Goal: Browse casually

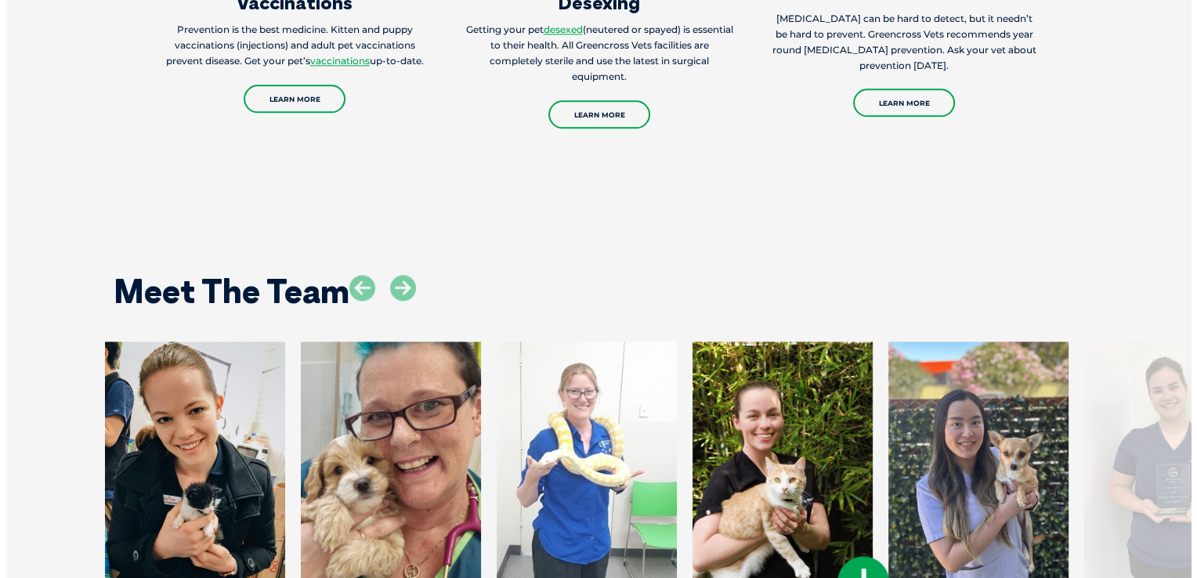
scroll to position [2273, 0]
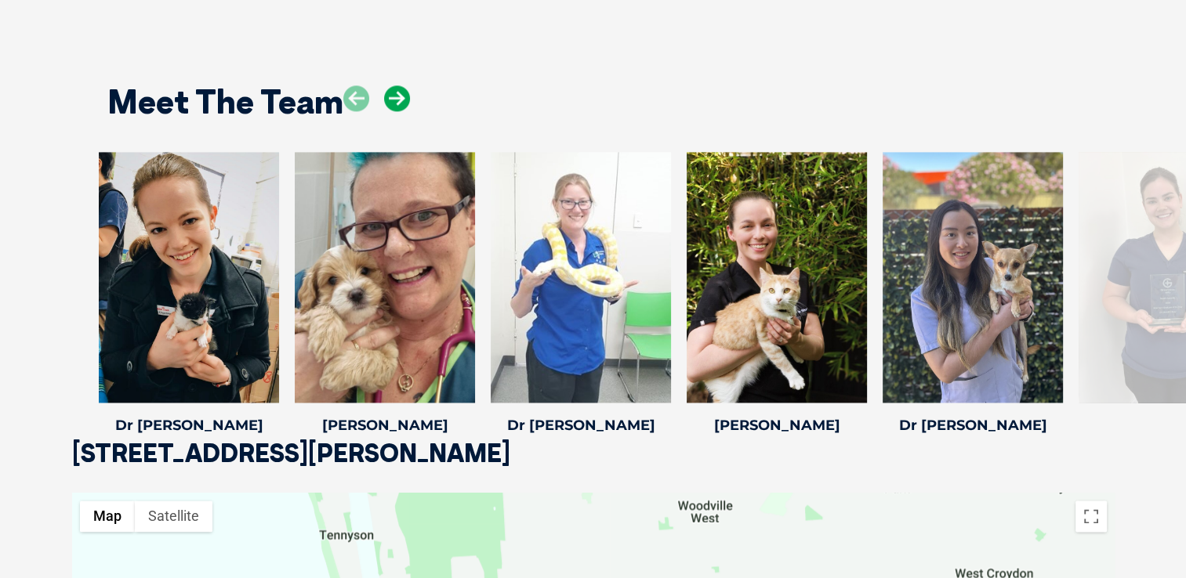
click at [395, 85] on icon at bounding box center [397, 98] width 26 height 26
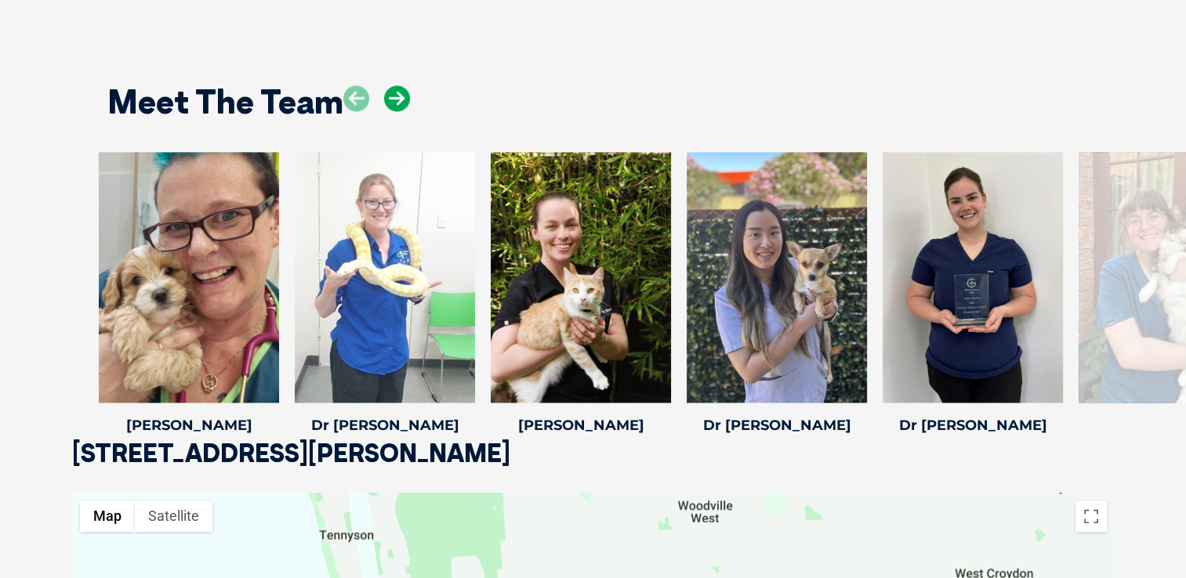
click at [395, 85] on icon at bounding box center [397, 98] width 26 height 26
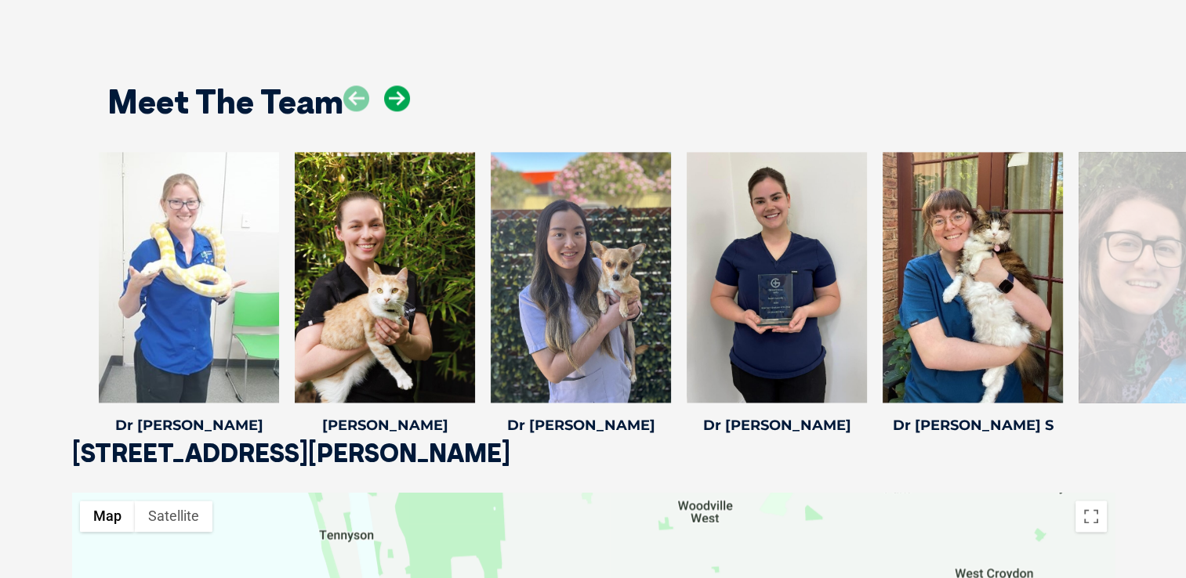
click at [395, 85] on icon at bounding box center [397, 98] width 26 height 26
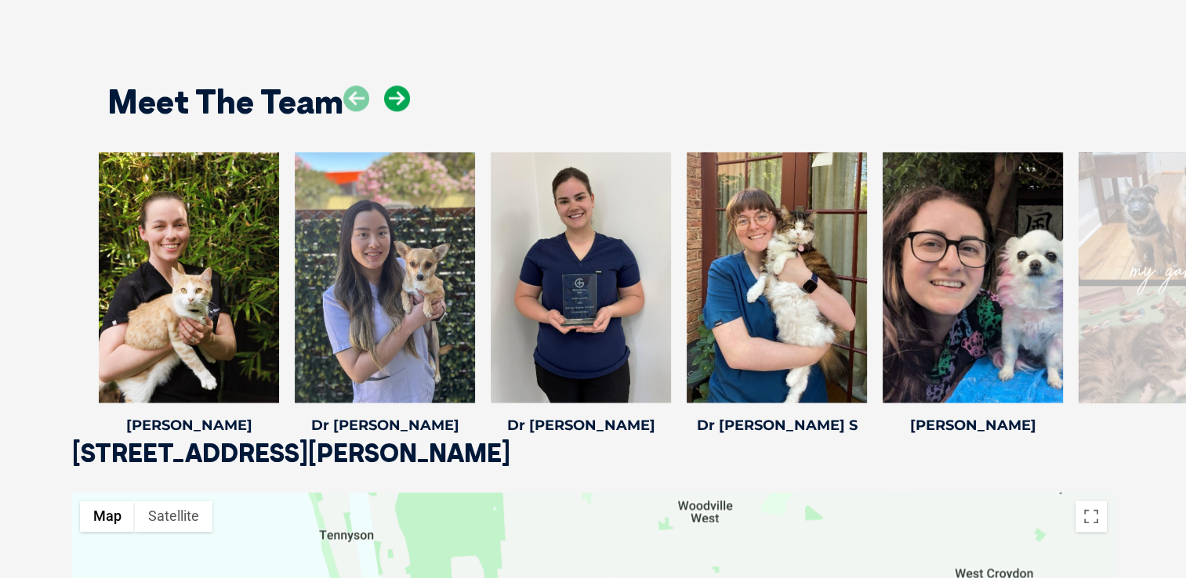
click at [395, 85] on icon at bounding box center [397, 98] width 26 height 26
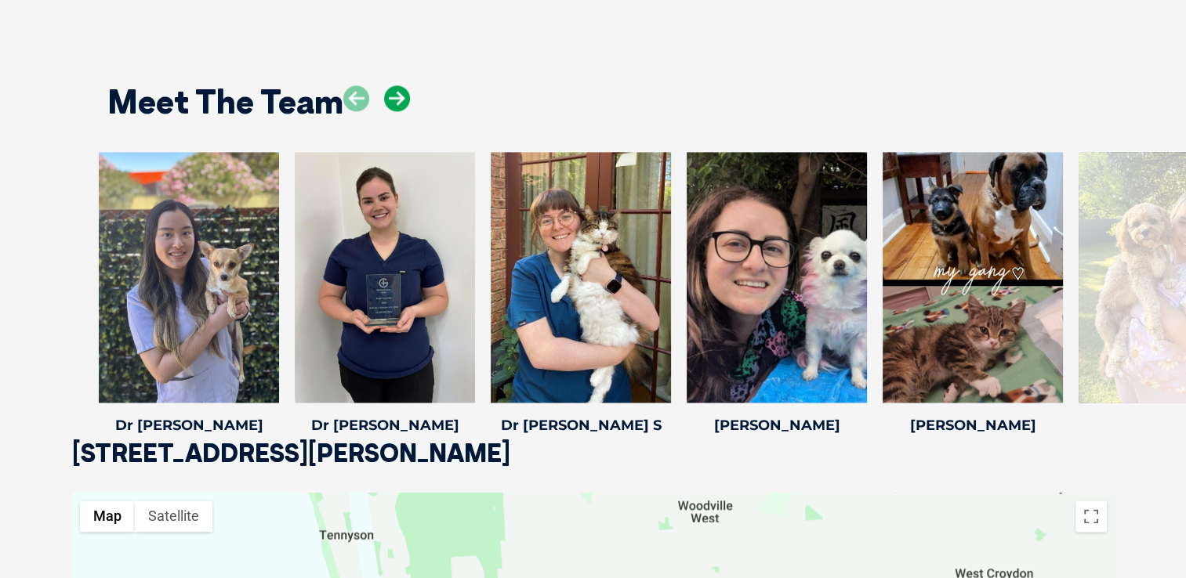
click at [397, 85] on icon at bounding box center [397, 98] width 26 height 26
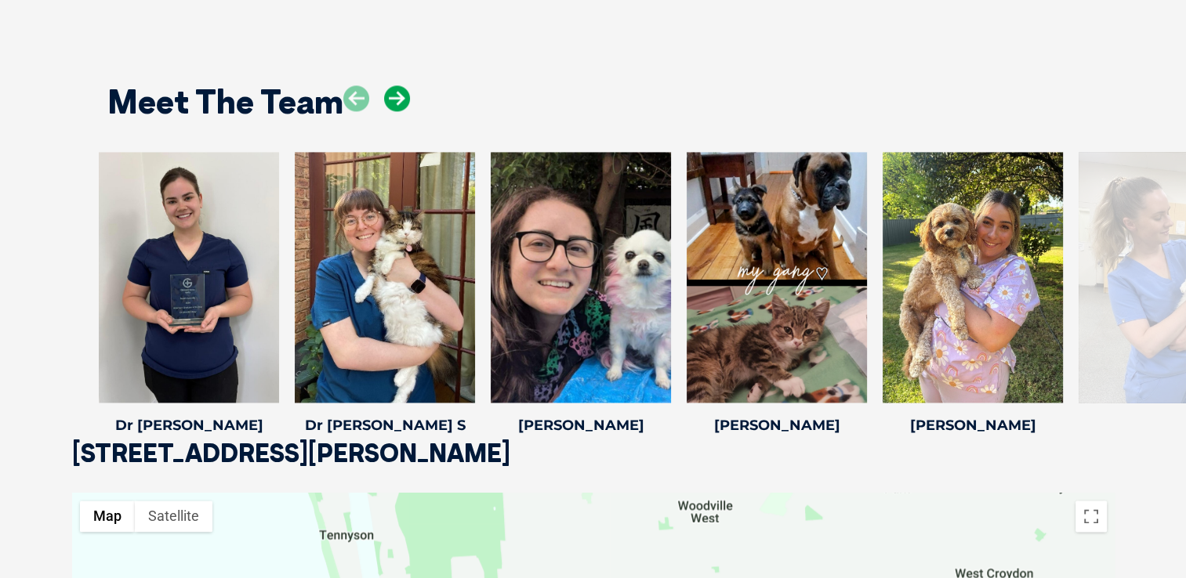
click at [397, 85] on icon at bounding box center [397, 98] width 26 height 26
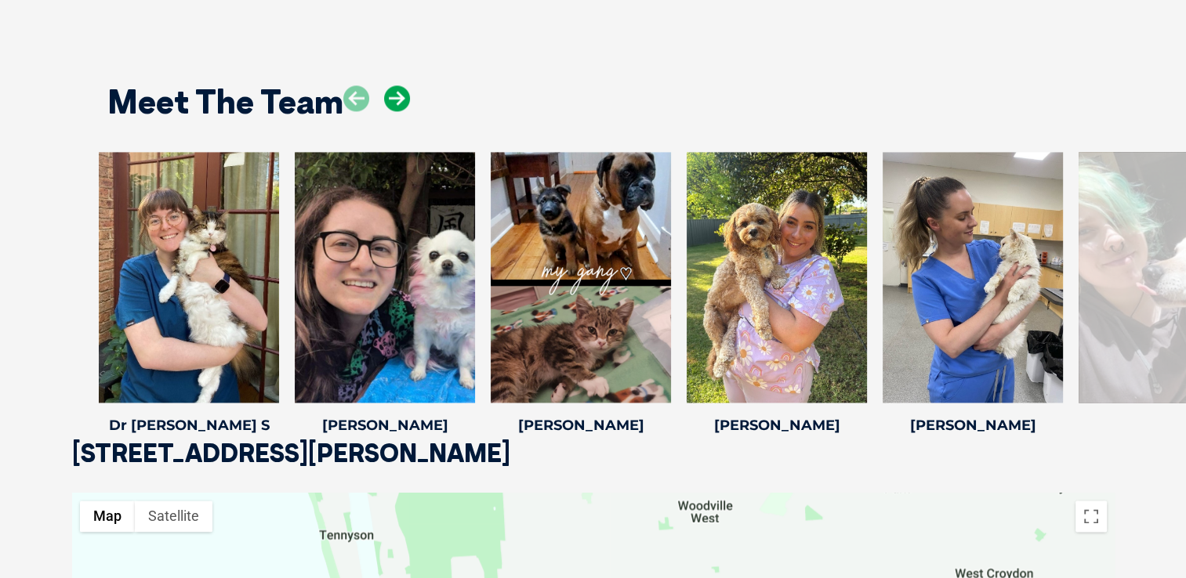
click at [397, 85] on icon at bounding box center [397, 98] width 26 height 26
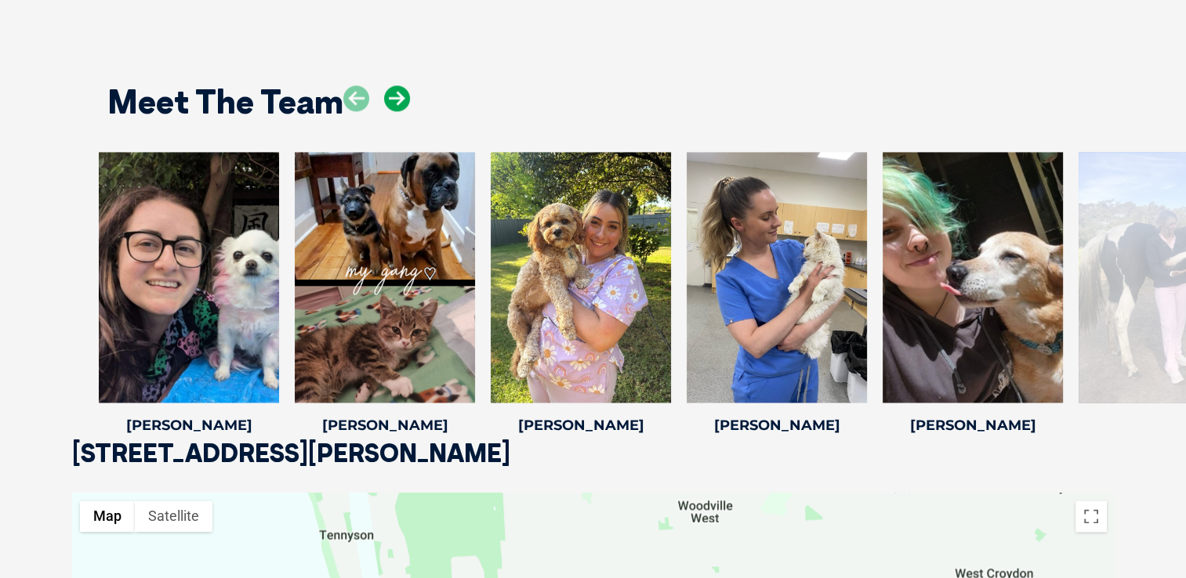
click at [397, 85] on icon at bounding box center [397, 98] width 26 height 26
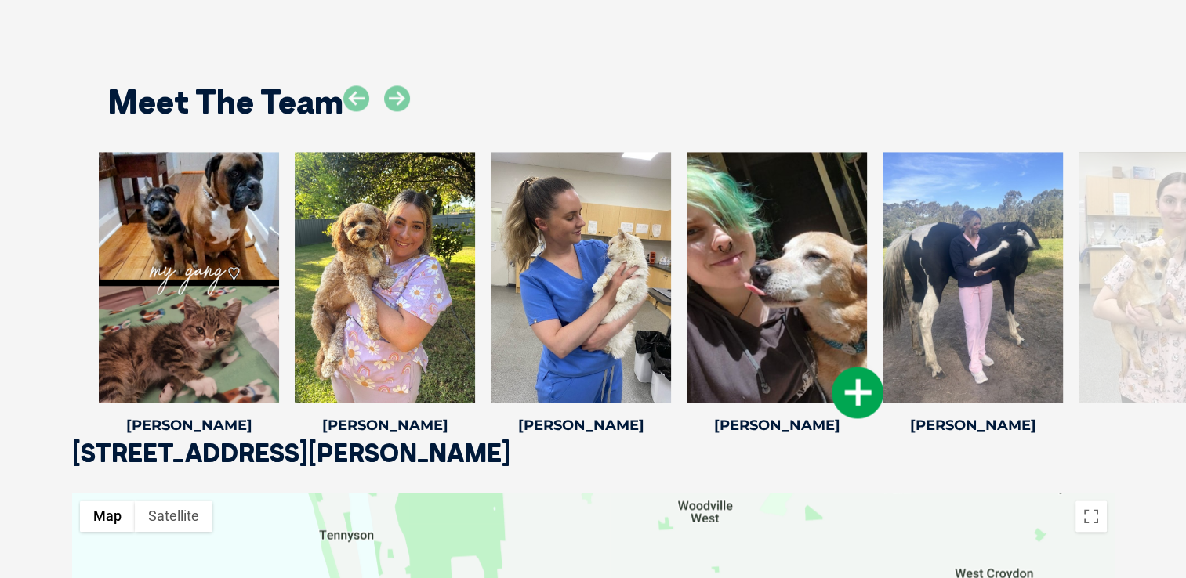
click at [861, 367] on icon at bounding box center [858, 393] width 52 height 52
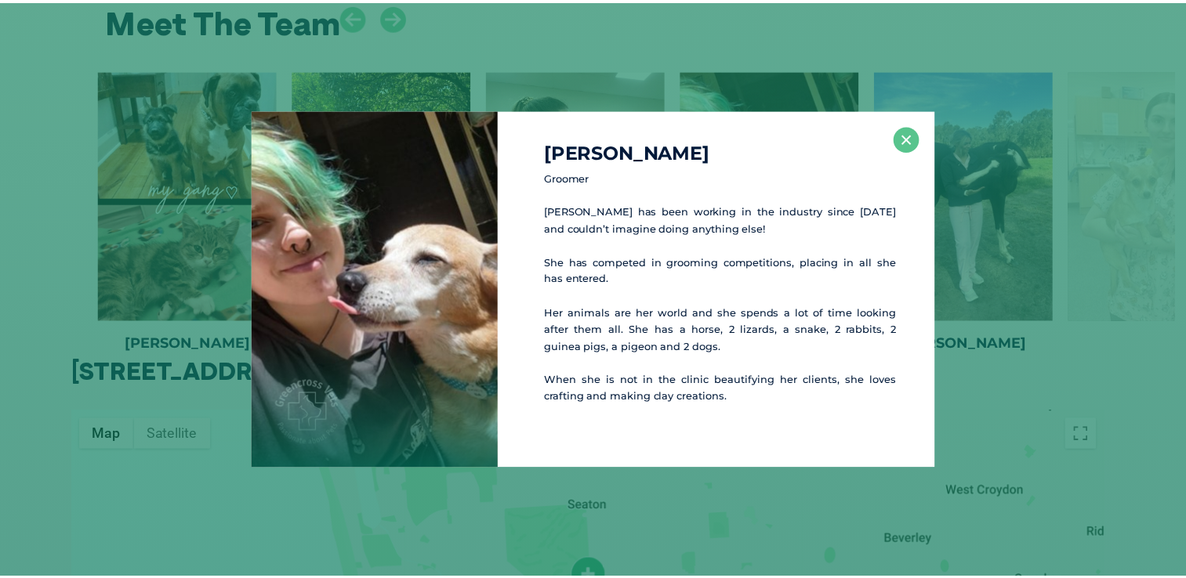
scroll to position [2355, 0]
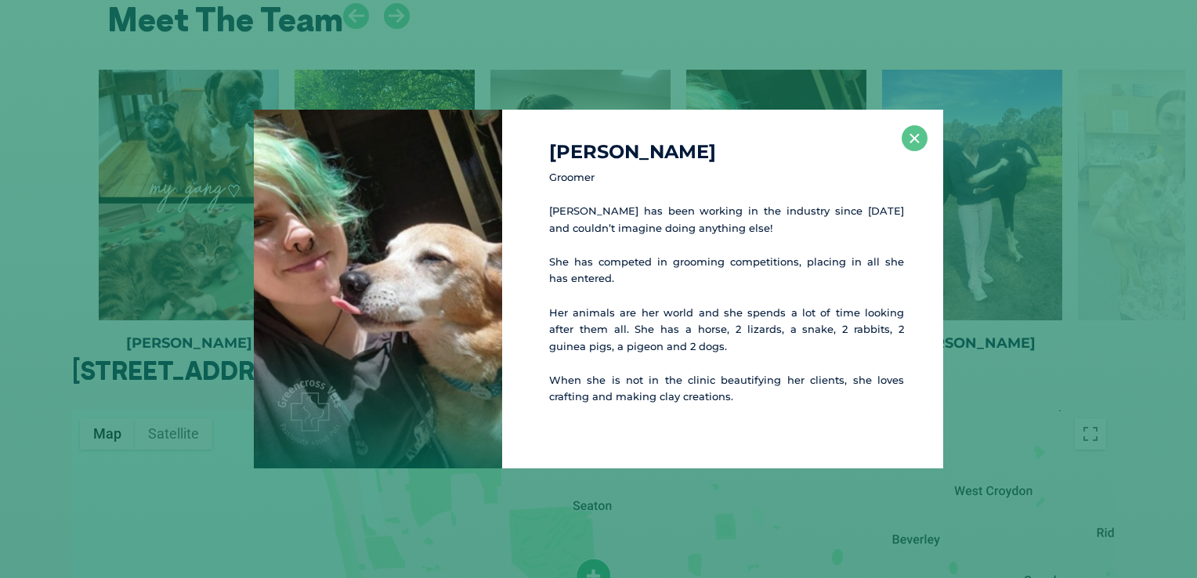
click at [937, 143] on div "[PERSON_NAME] Groomer [PERSON_NAME] has been working in the industry since [DAT…" at bounding box center [722, 289] width 441 height 359
click at [914, 140] on button "×" at bounding box center [915, 138] width 26 height 26
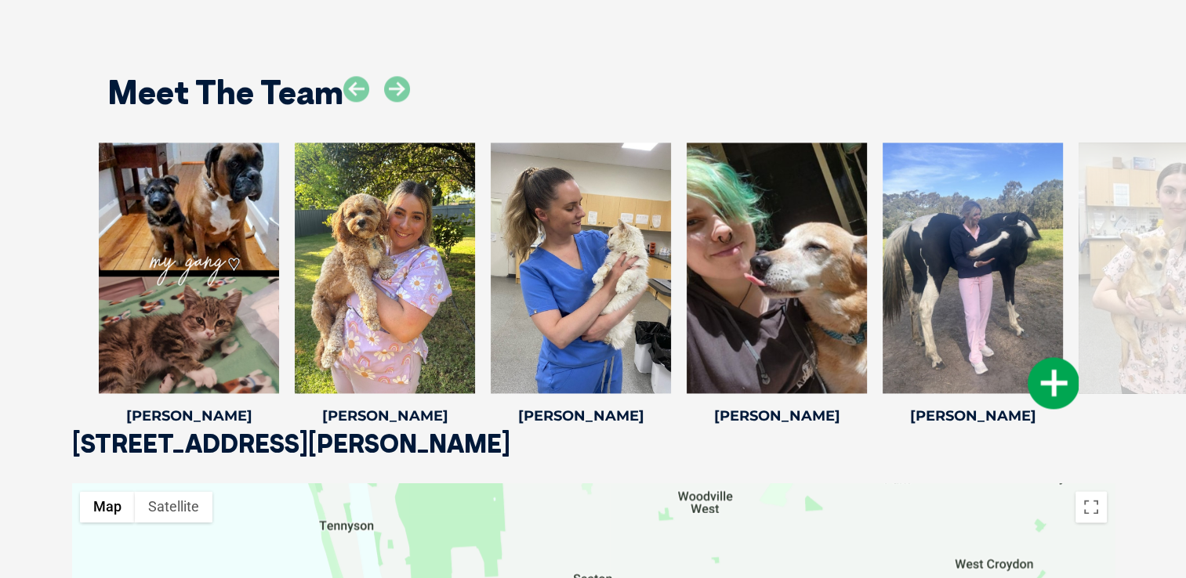
scroll to position [2277, 0]
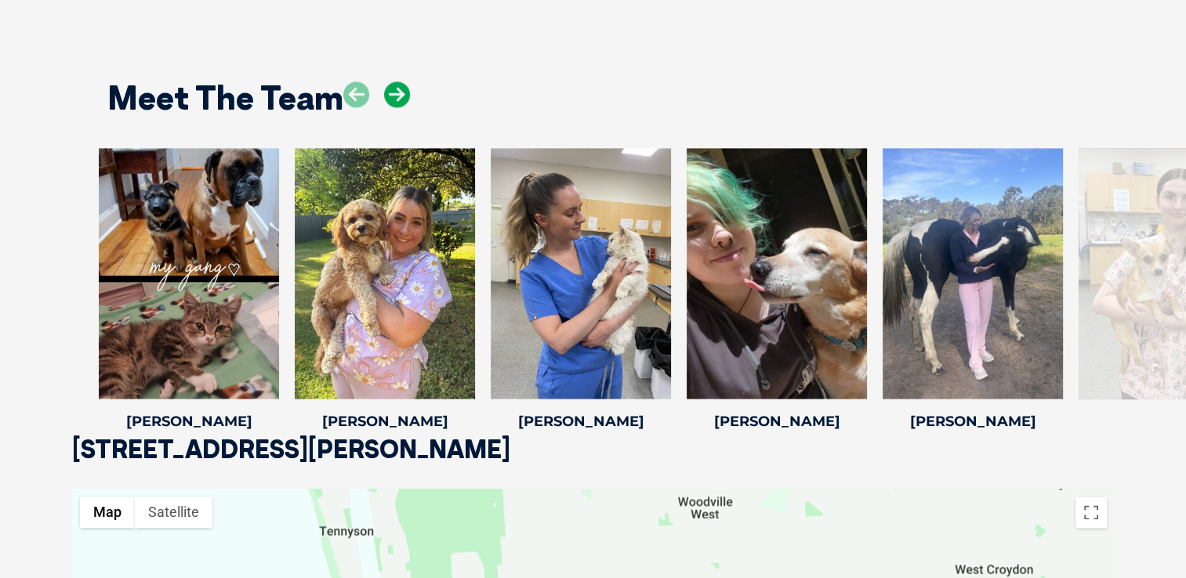
click at [405, 82] on icon at bounding box center [397, 95] width 26 height 26
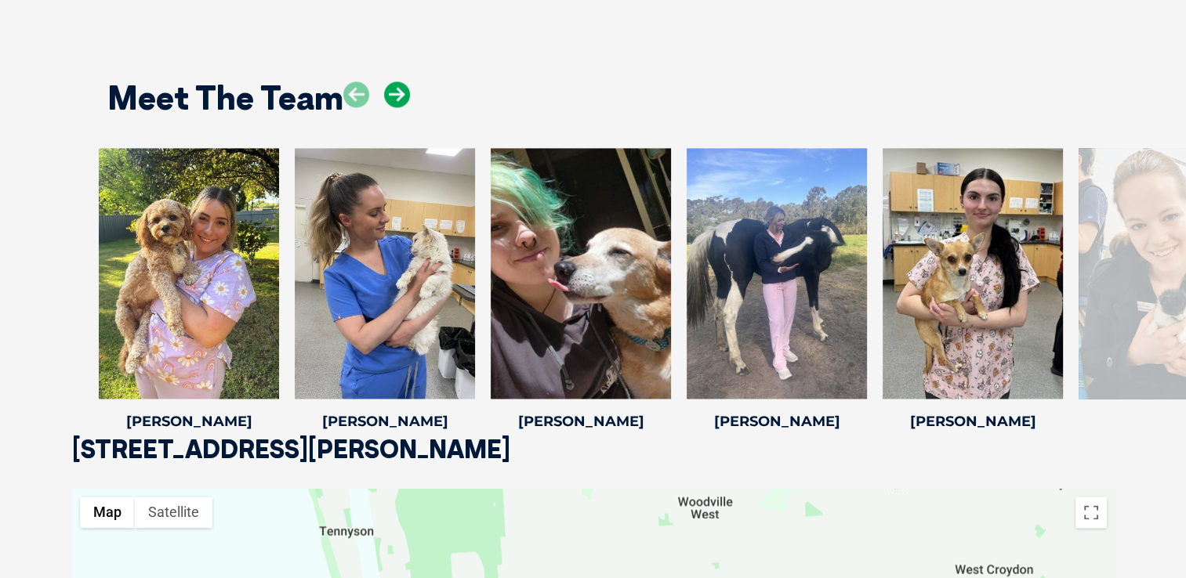
click at [405, 82] on icon at bounding box center [397, 95] width 26 height 26
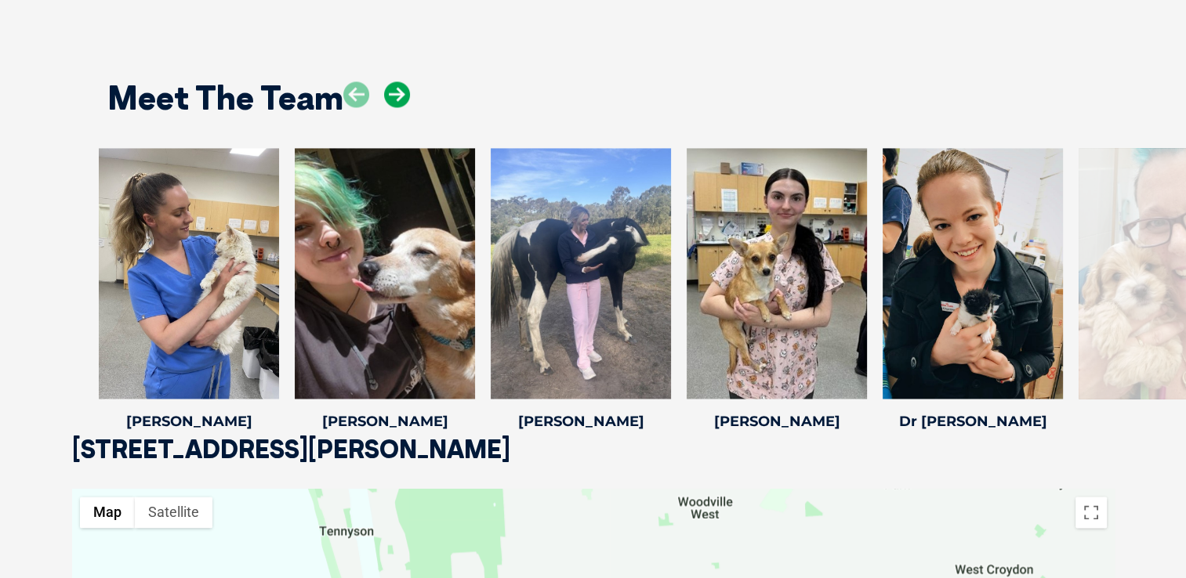
click at [405, 82] on icon at bounding box center [397, 95] width 26 height 26
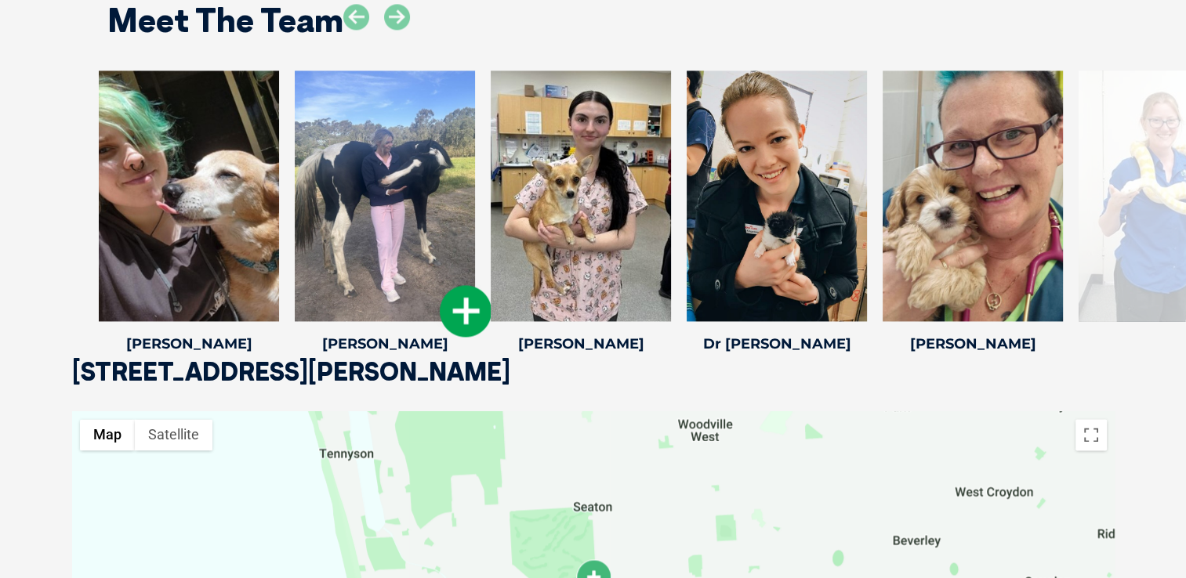
scroll to position [2355, 0]
